Goal: Information Seeking & Learning: Check status

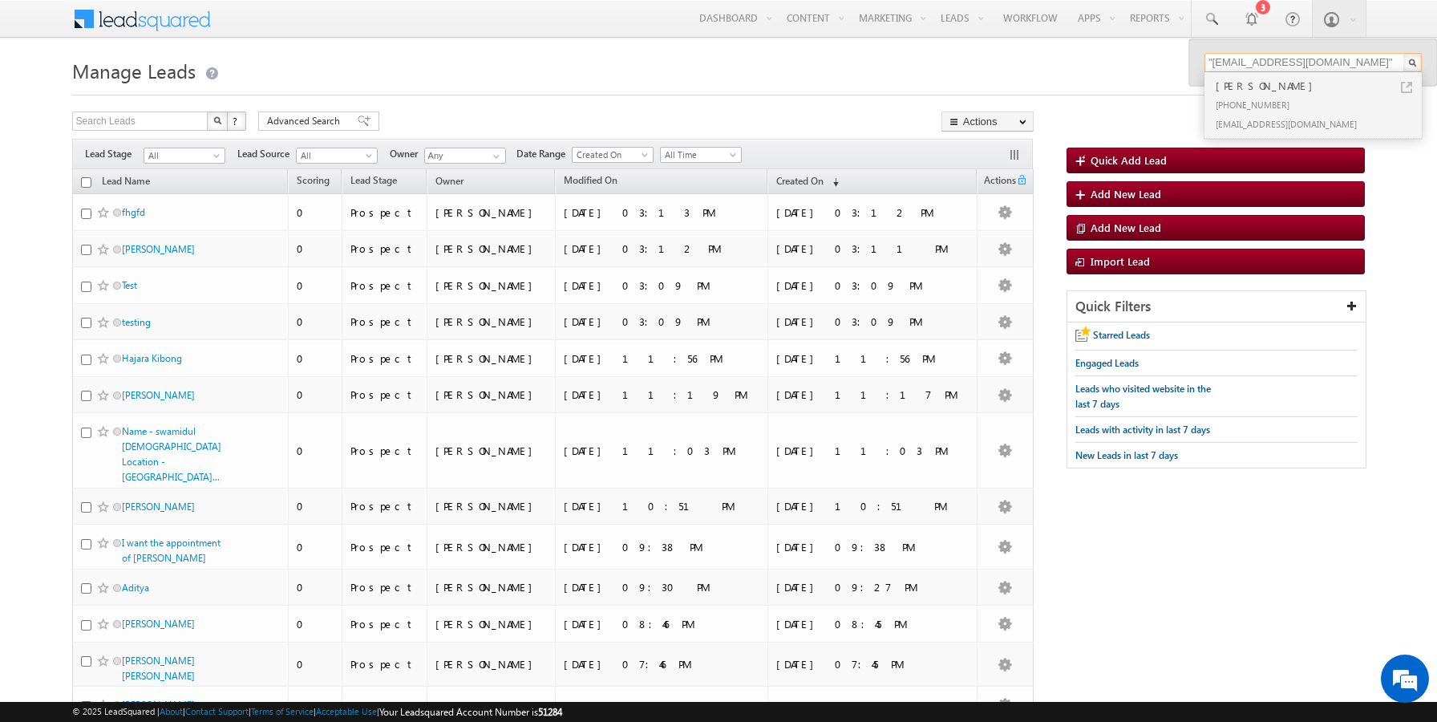
click at [1237, 60] on input ""[EMAIL_ADDRESS][DOMAIN_NAME]"" at bounding box center [1312, 62] width 217 height 19
paste input "9801100617"
click at [1233, 58] on input "9801100617" at bounding box center [1312, 62] width 217 height 19
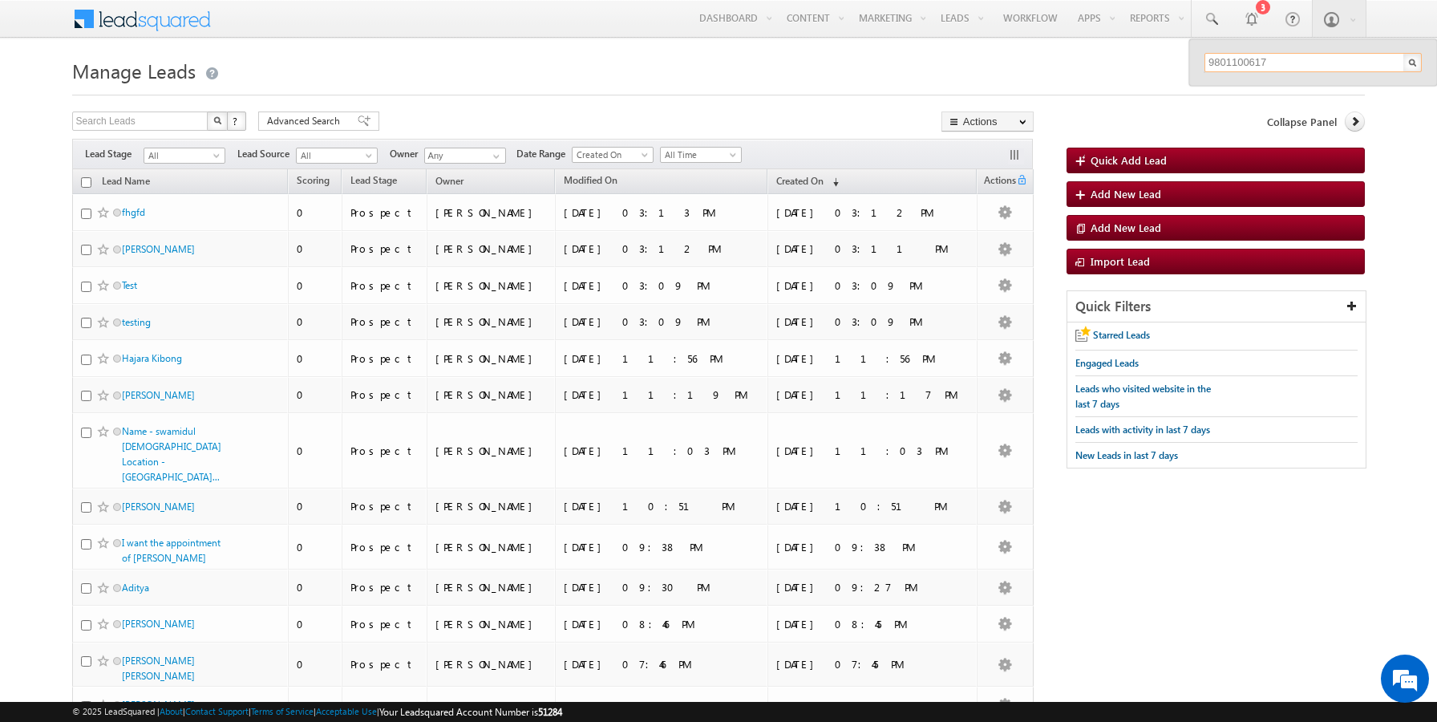
paste input ""sairamoct1k@mailinator.com""
type input ""sairamoct1k@mailinator.com""
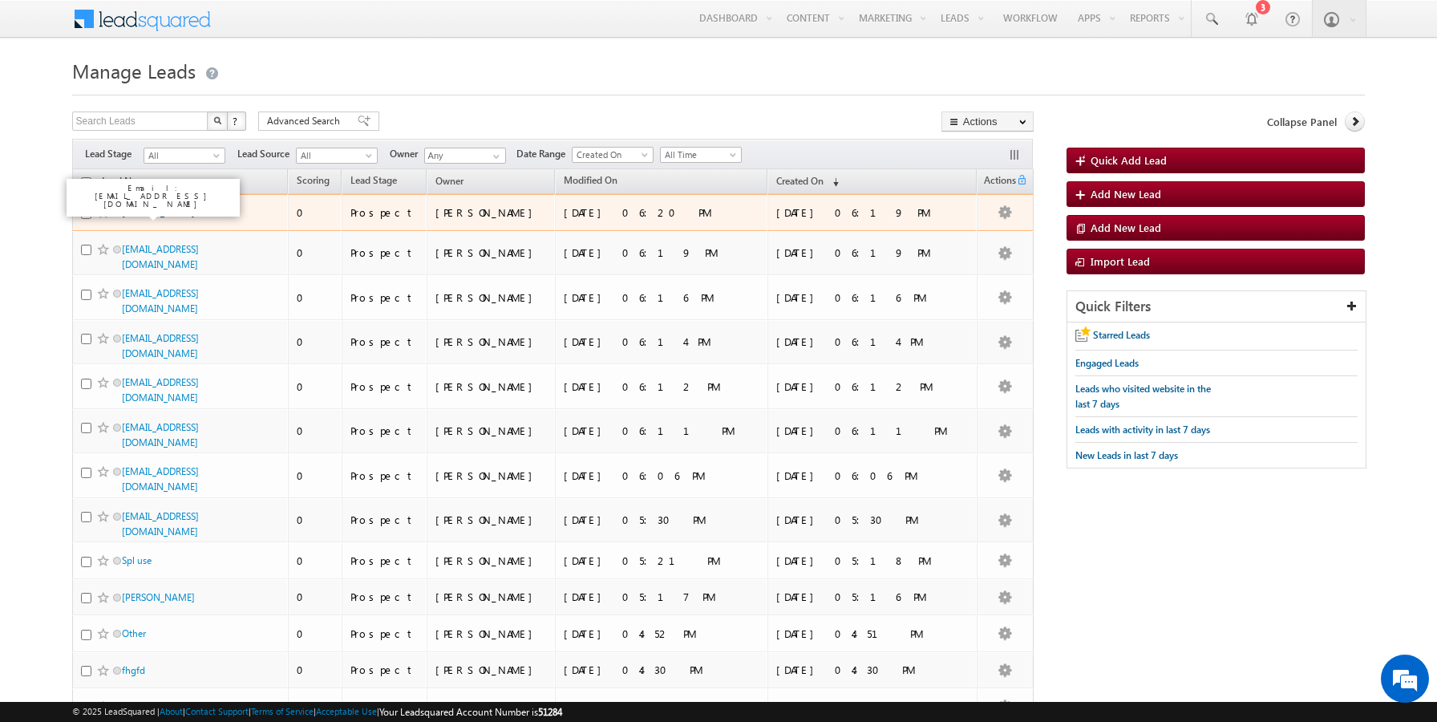
click at [138, 215] on link "[PERSON_NAME]" at bounding box center [158, 212] width 73 height 12
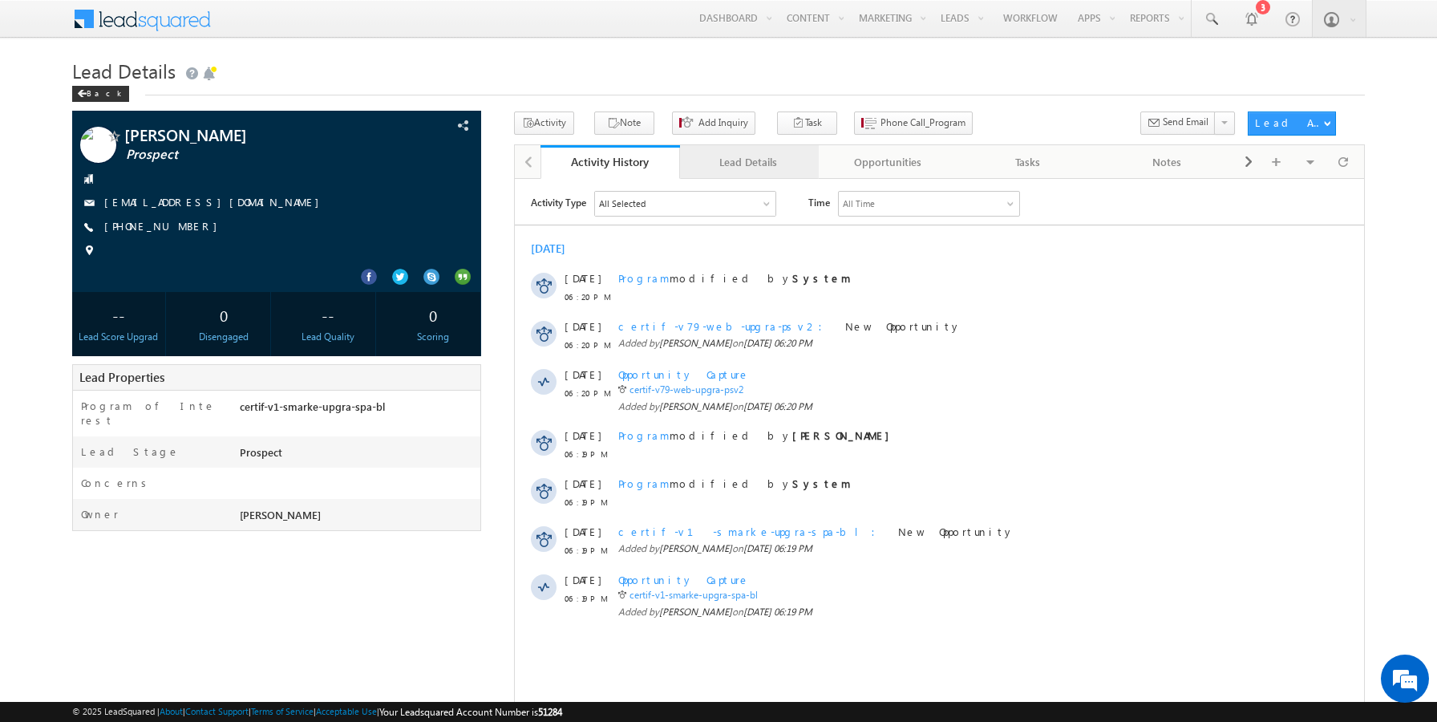
click at [736, 170] on div "Lead Details" at bounding box center [749, 161] width 112 height 19
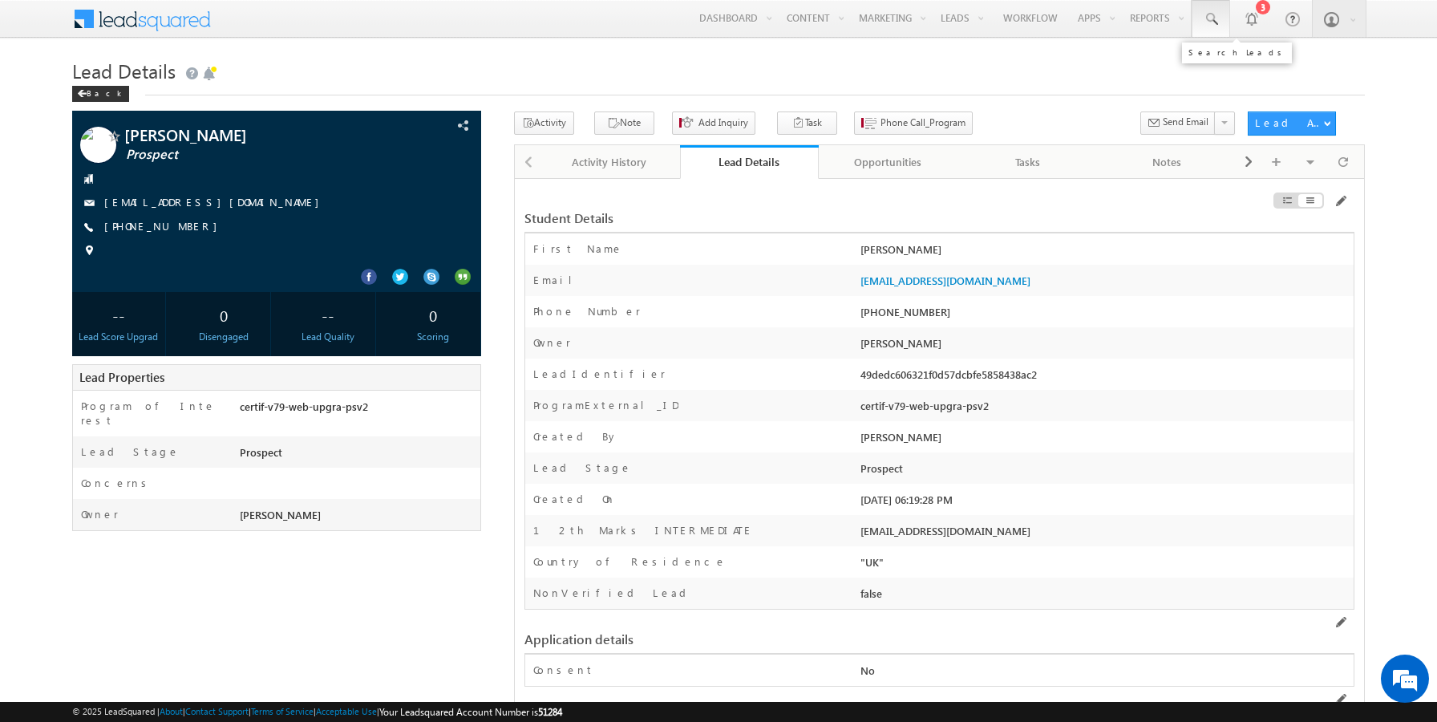
click at [1206, 19] on span at bounding box center [1211, 19] width 16 height 16
paste input "9801100619"
click at [1049, 89] on div "Back" at bounding box center [718, 90] width 1293 height 10
click at [1209, 26] on span at bounding box center [1211, 19] width 16 height 16
paste input ""sairamoct1l@mailinator.com""
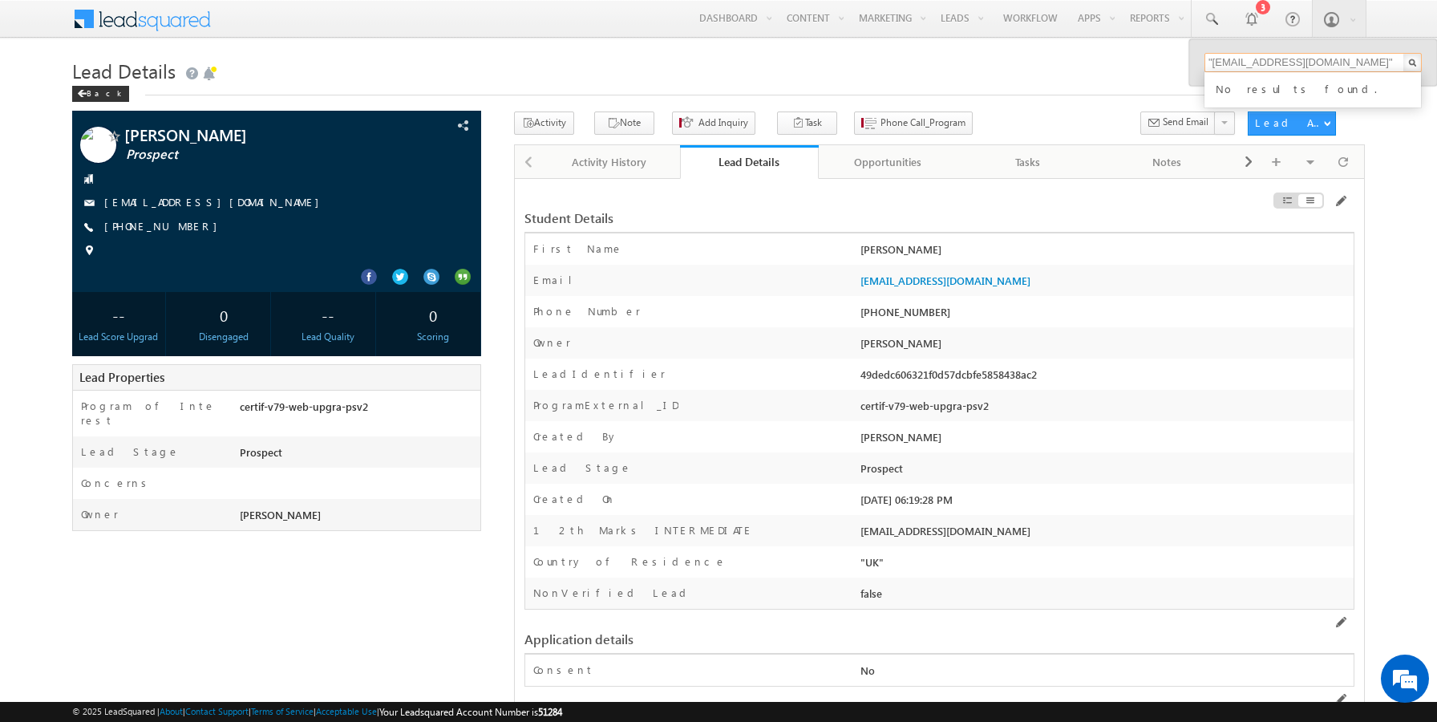
type input ""sairamoct1l@mailinator.com""
click at [1075, 78] on h1 "Lead Details" at bounding box center [718, 69] width 1293 height 31
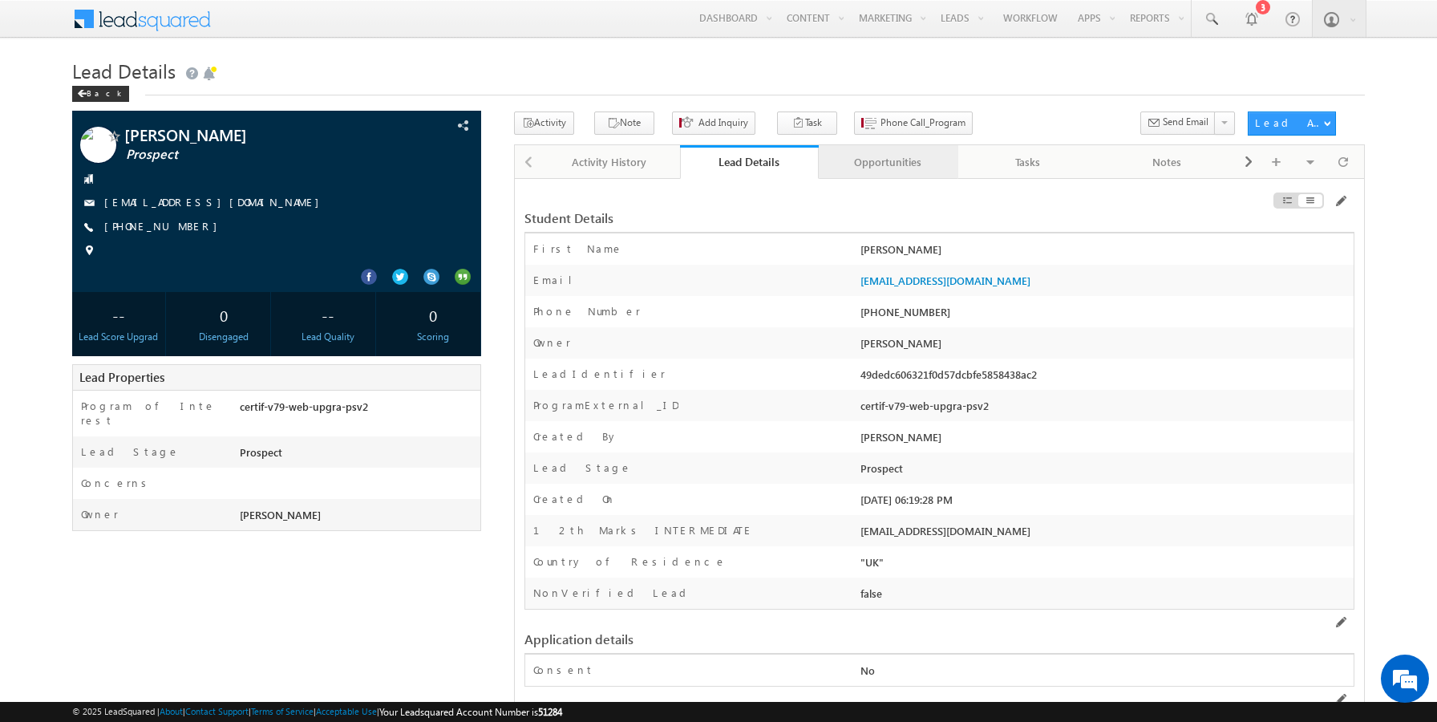
click at [859, 170] on div "Opportunities" at bounding box center [888, 161] width 112 height 19
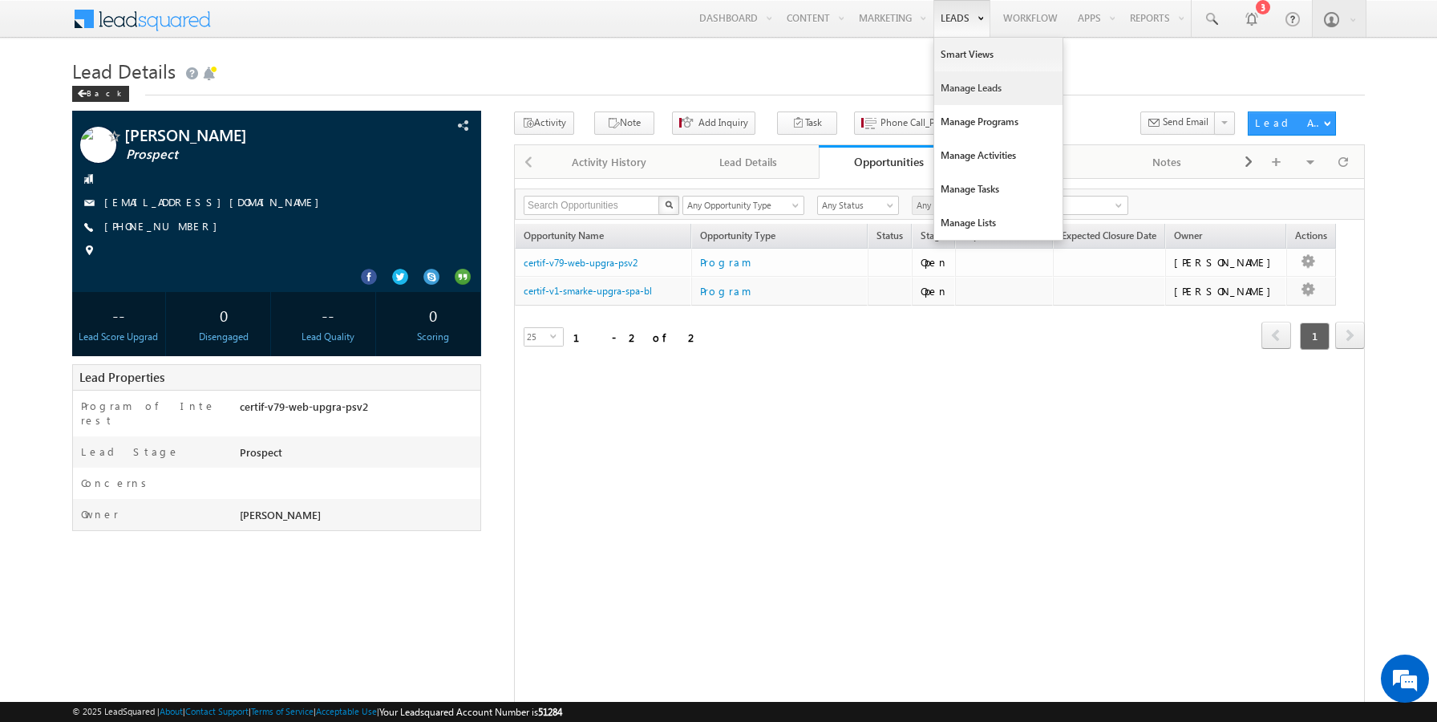
click at [958, 87] on link "Manage Leads" at bounding box center [998, 88] width 128 height 34
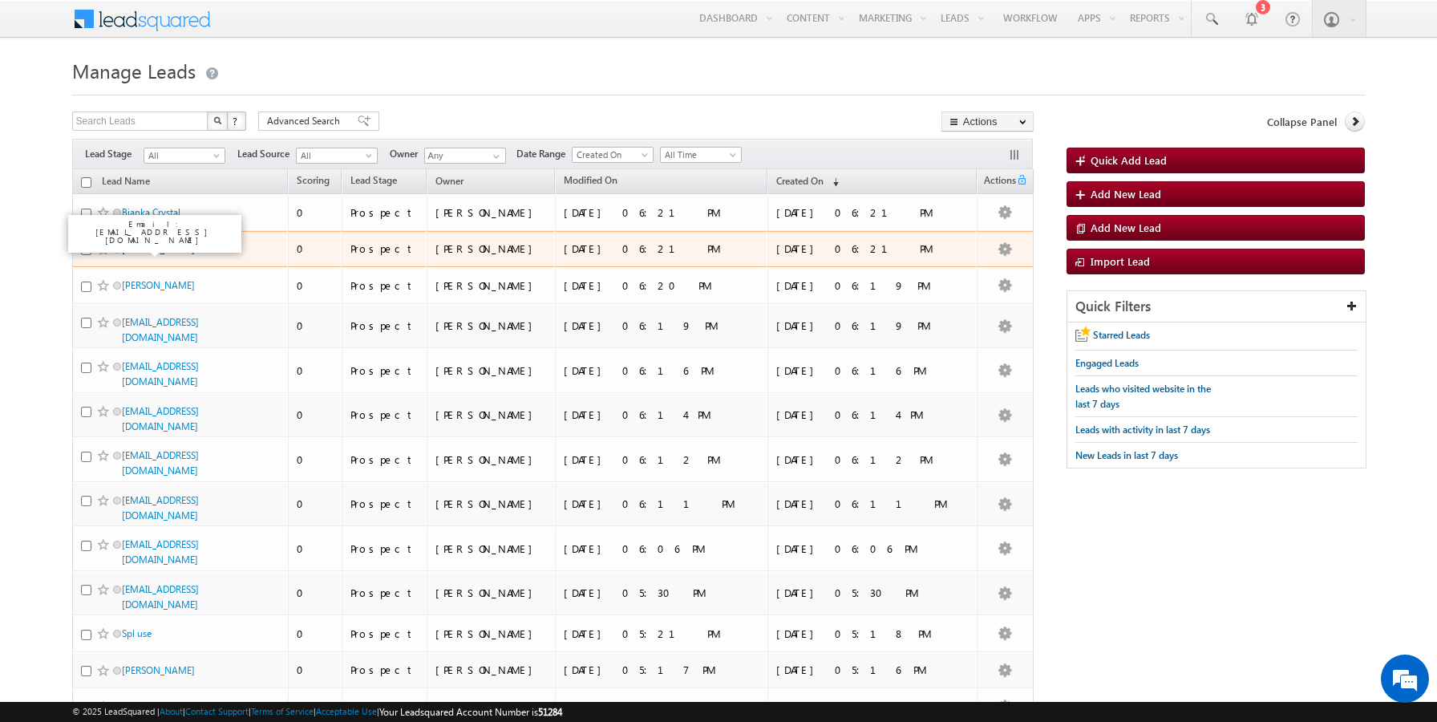
click at [139, 250] on link "[PERSON_NAME]" at bounding box center [158, 249] width 73 height 12
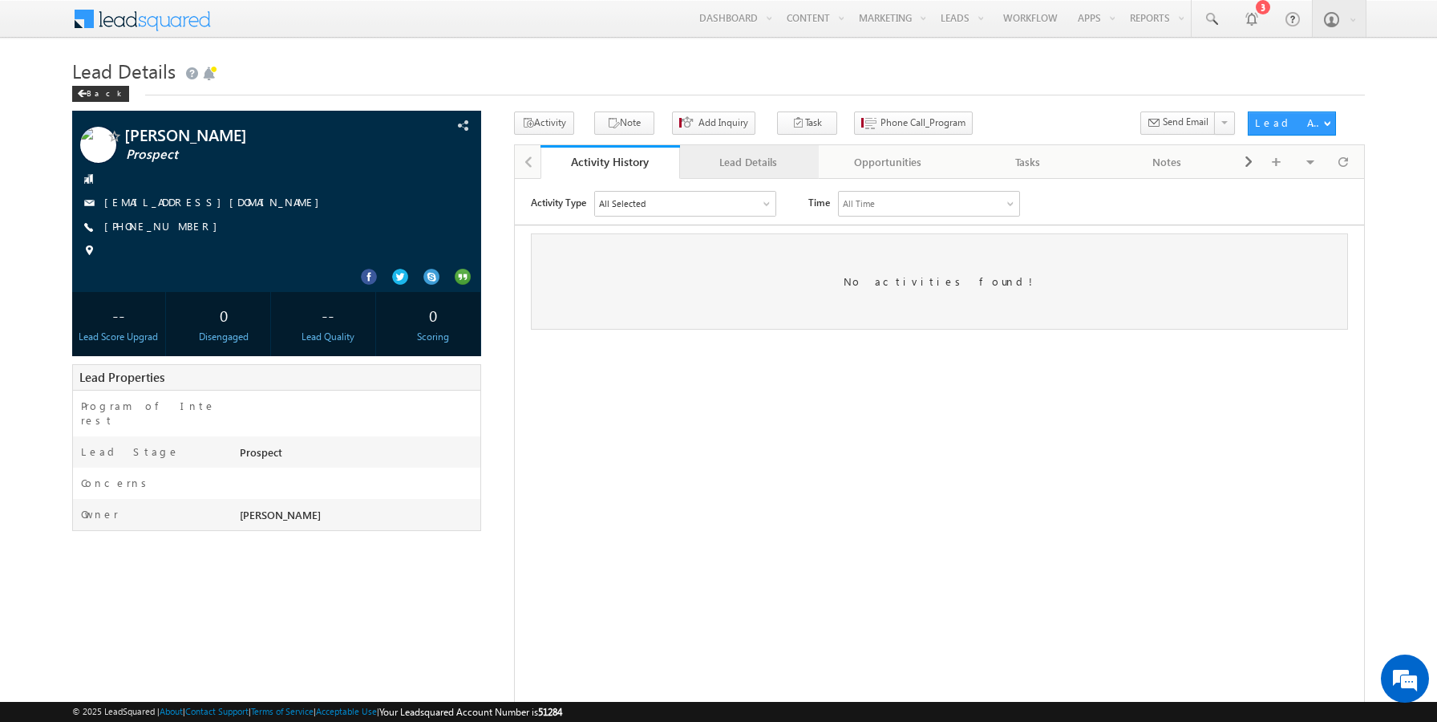
click at [739, 158] on div "Lead Details" at bounding box center [749, 161] width 112 height 19
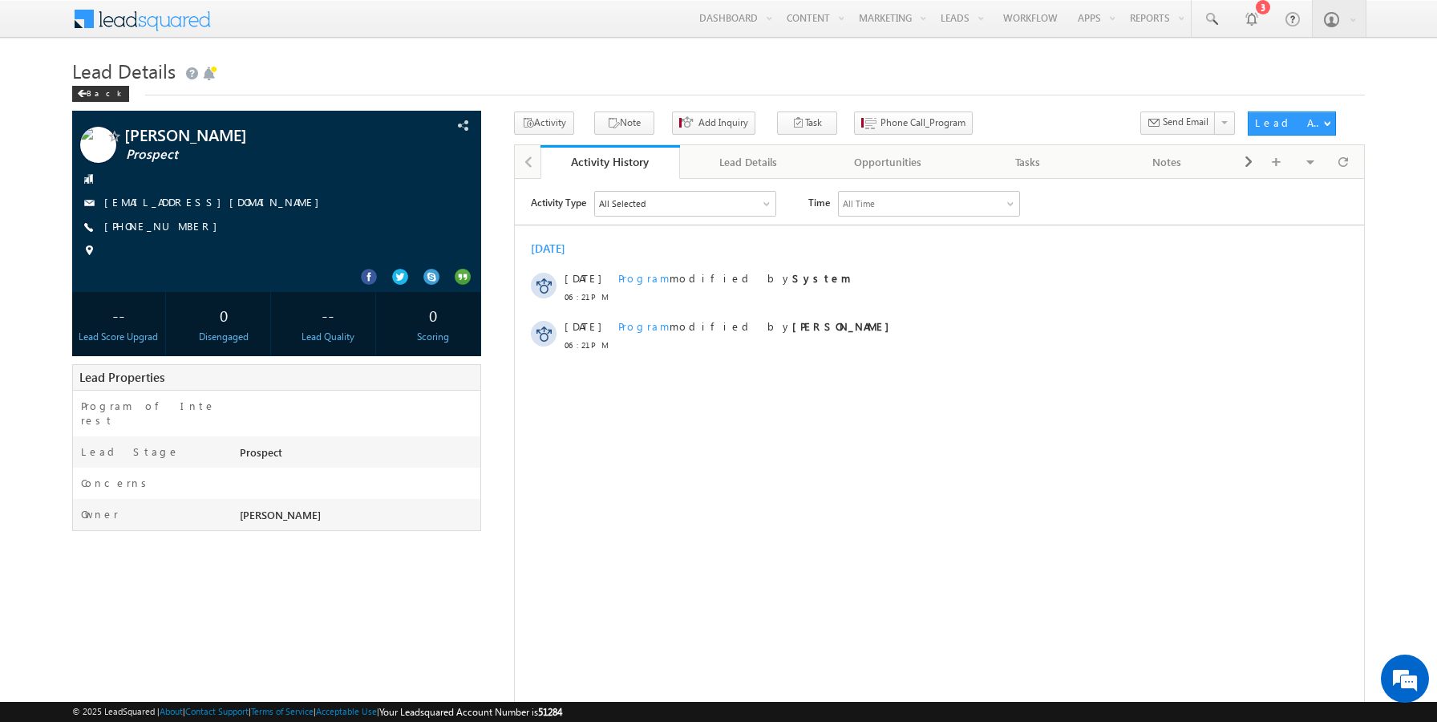
click at [847, 68] on h1 "Lead Details" at bounding box center [718, 69] width 1293 height 31
click at [735, 168] on div "Lead Details" at bounding box center [749, 161] width 112 height 19
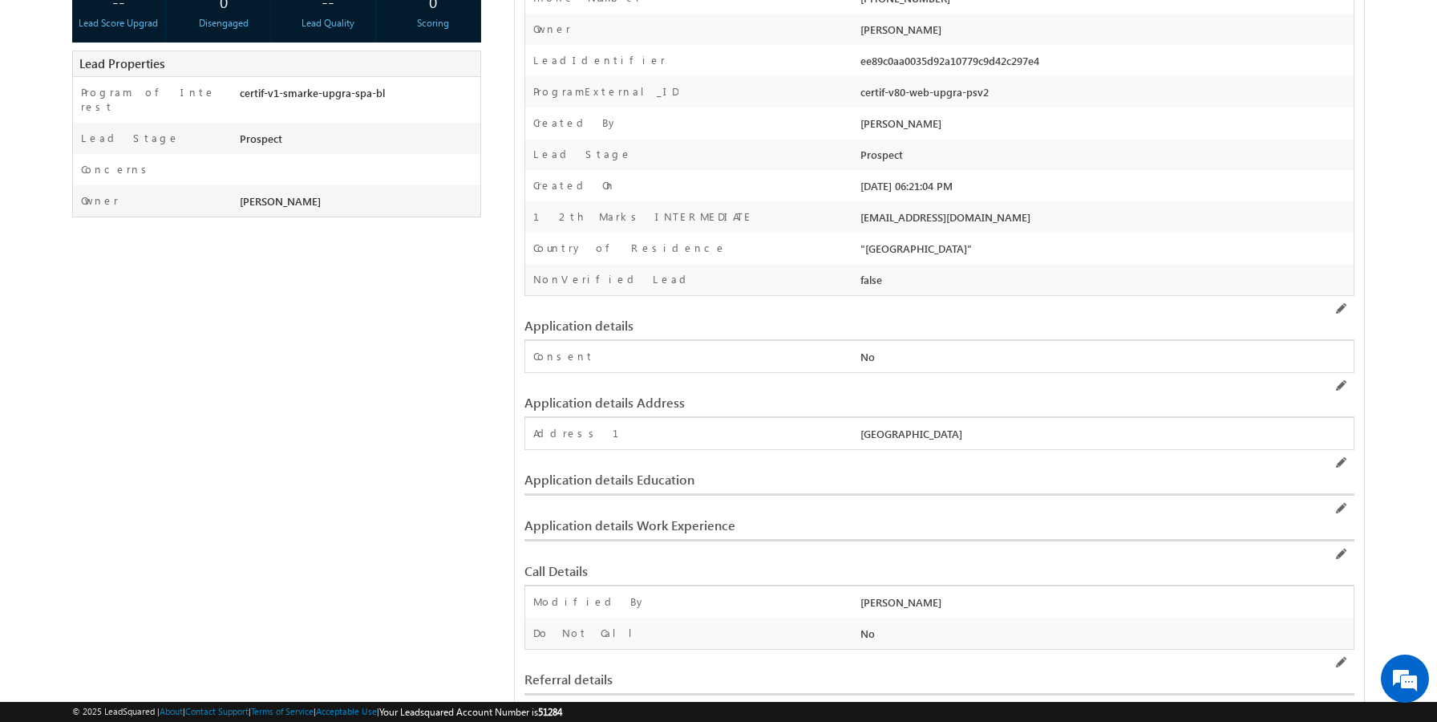
scroll to position [340, 0]
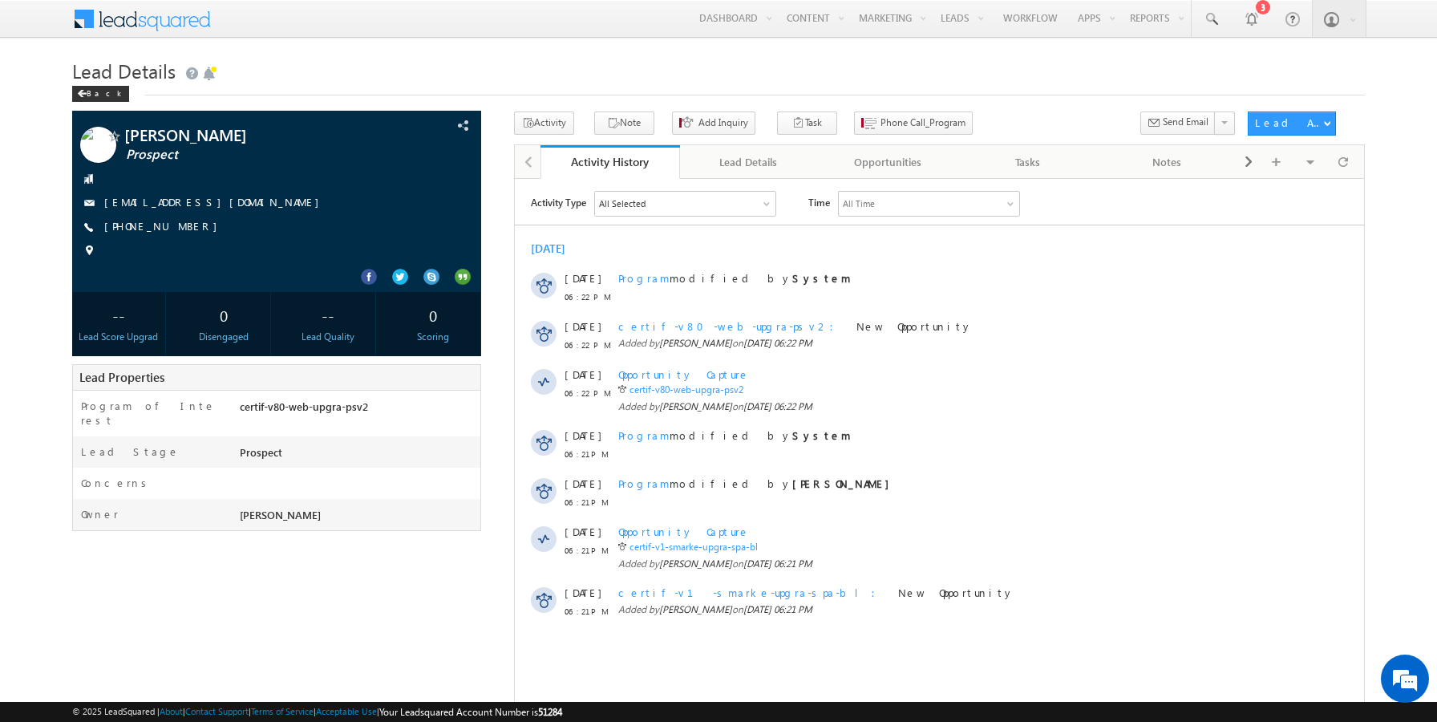
click at [493, 241] on div "[PERSON_NAME] Prospect" at bounding box center [718, 469] width 1293 height 717
